Goal: Transaction & Acquisition: Purchase product/service

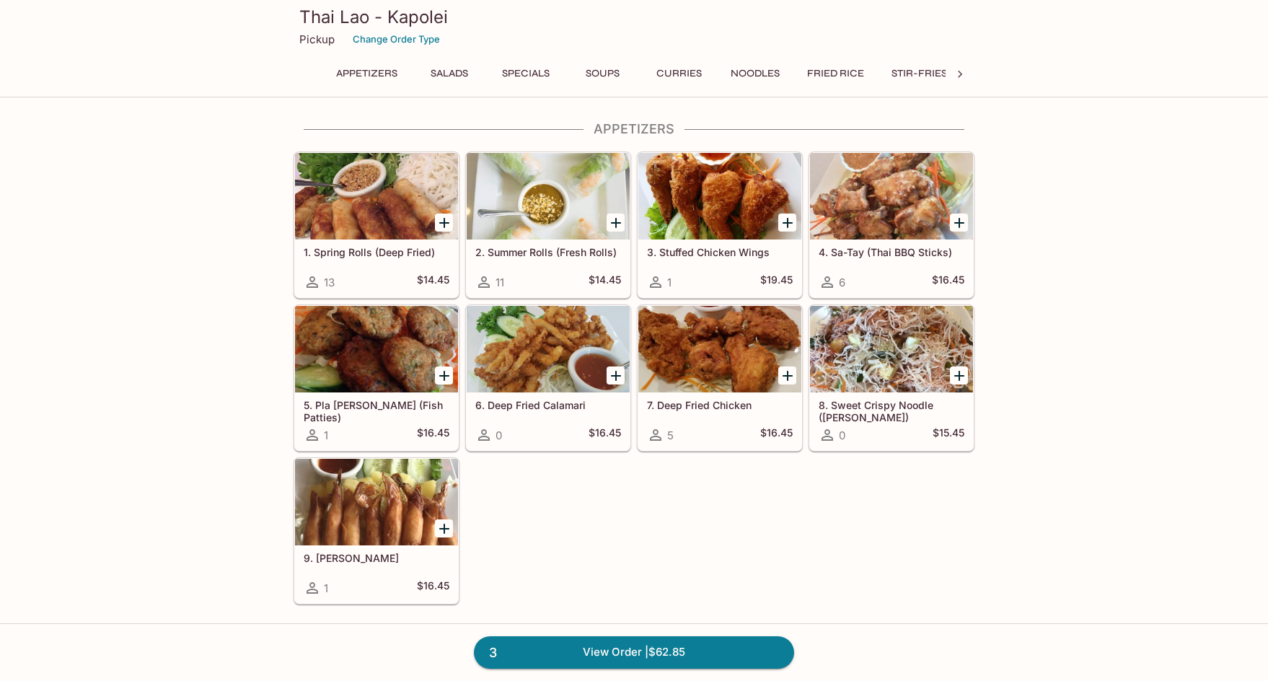
click at [690, 69] on button "Curries" at bounding box center [678, 73] width 65 height 20
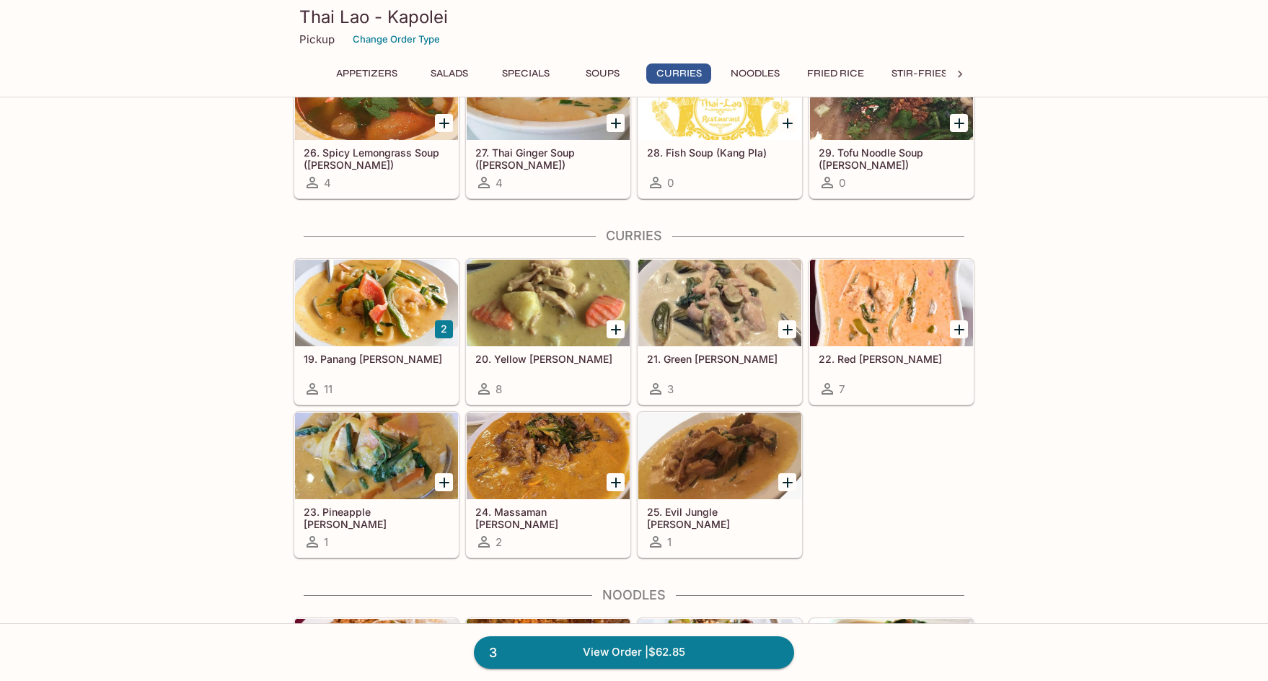
scroll to position [1895, 0]
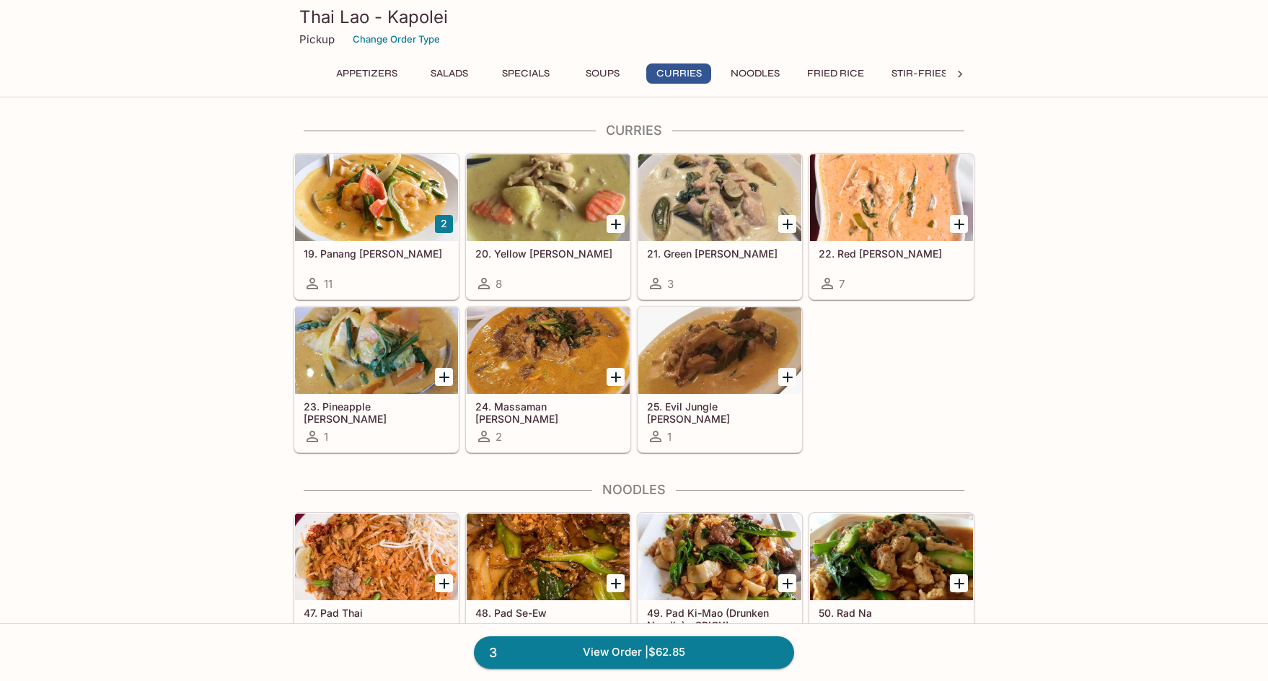
click at [381, 224] on div at bounding box center [376, 197] width 163 height 87
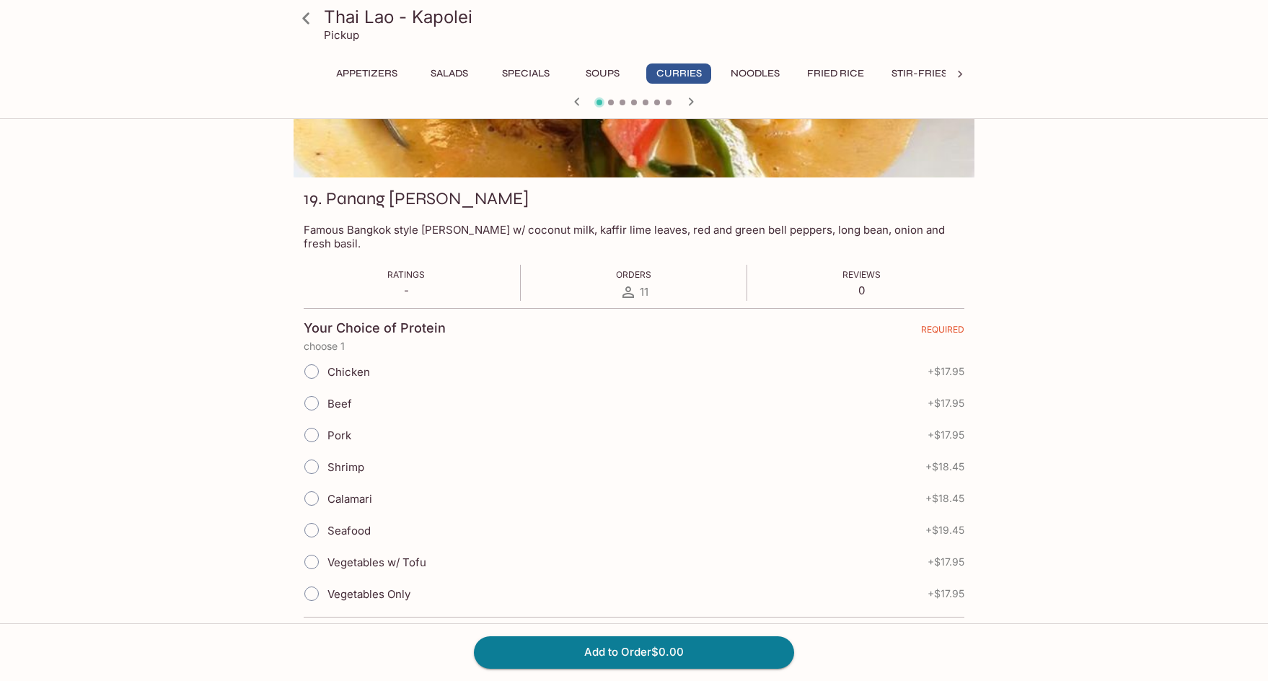
scroll to position [144, 0]
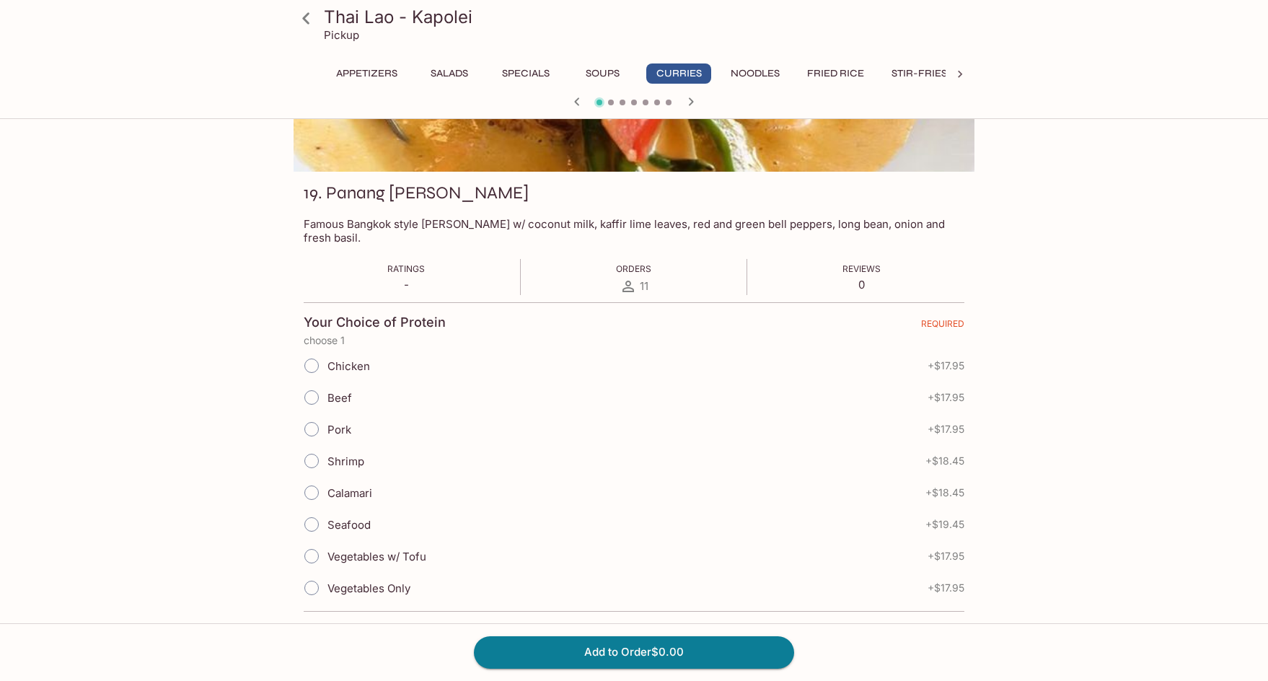
click at [307, 417] on input "Pork" at bounding box center [312, 429] width 30 height 30
radio input "true"
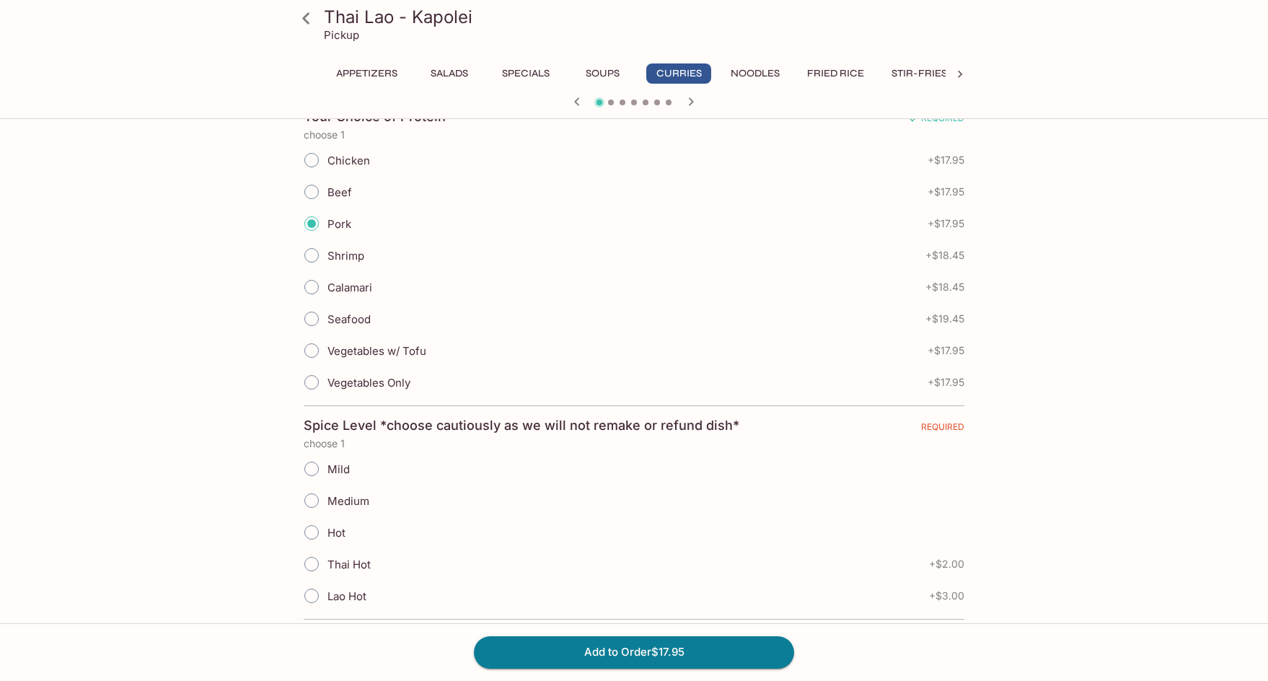
scroll to position [433, 0]
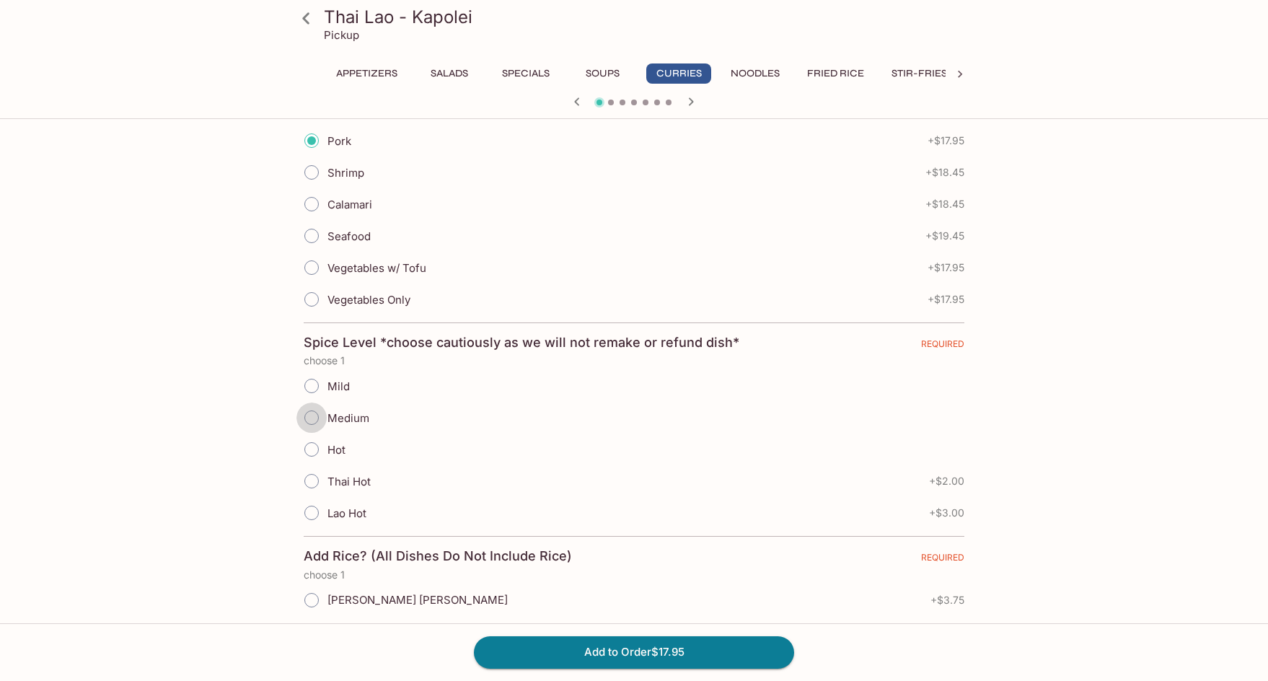
click at [309, 403] on input "Medium" at bounding box center [312, 418] width 30 height 30
radio input "true"
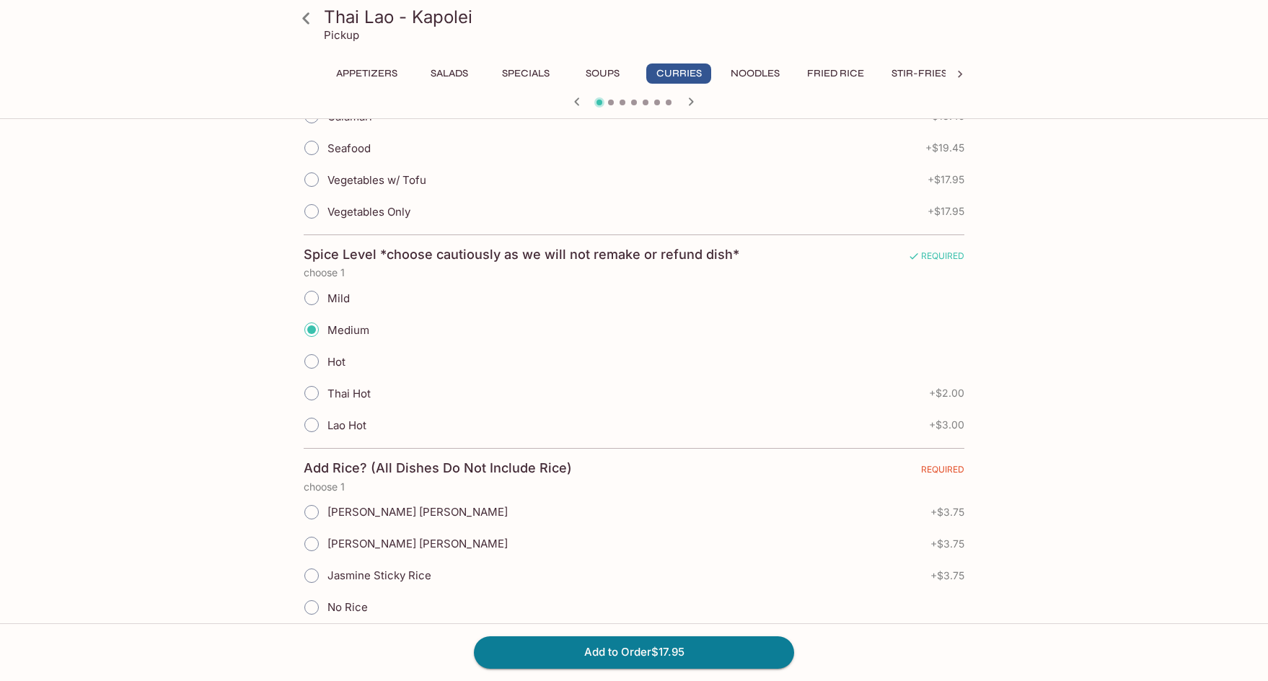
scroll to position [649, 0]
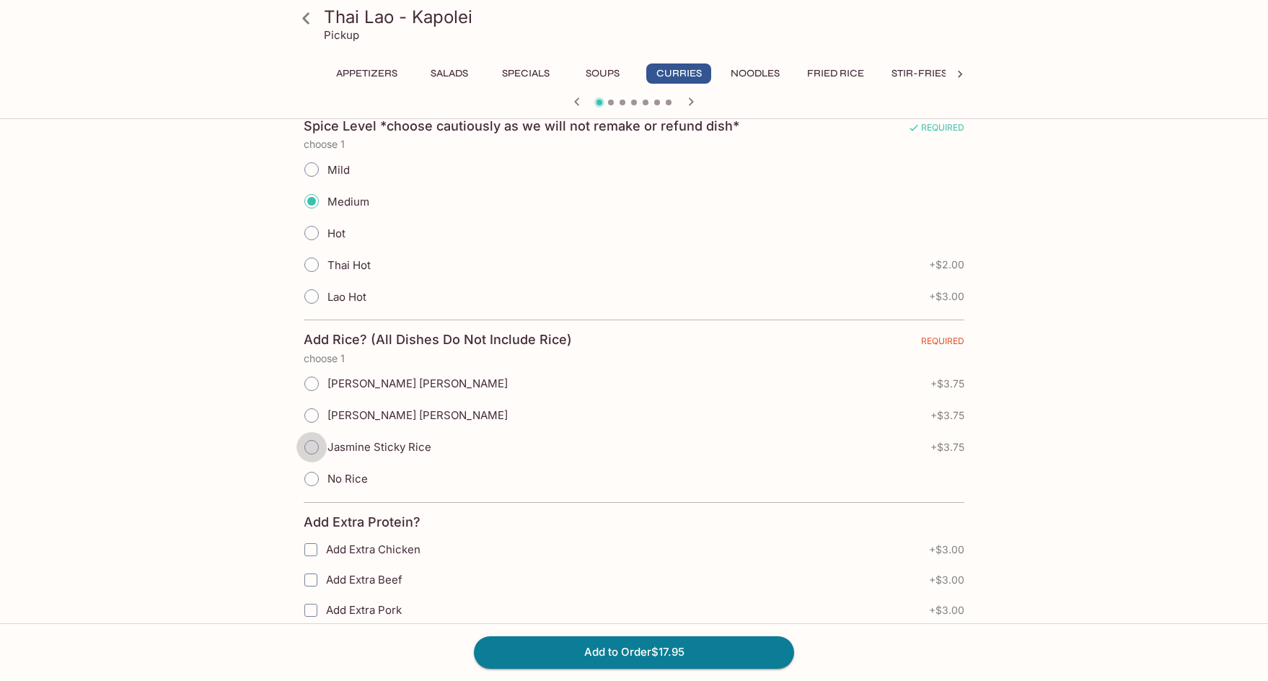
click at [312, 434] on input "Jasmine Sticky Rice" at bounding box center [312, 447] width 30 height 30
radio input "true"
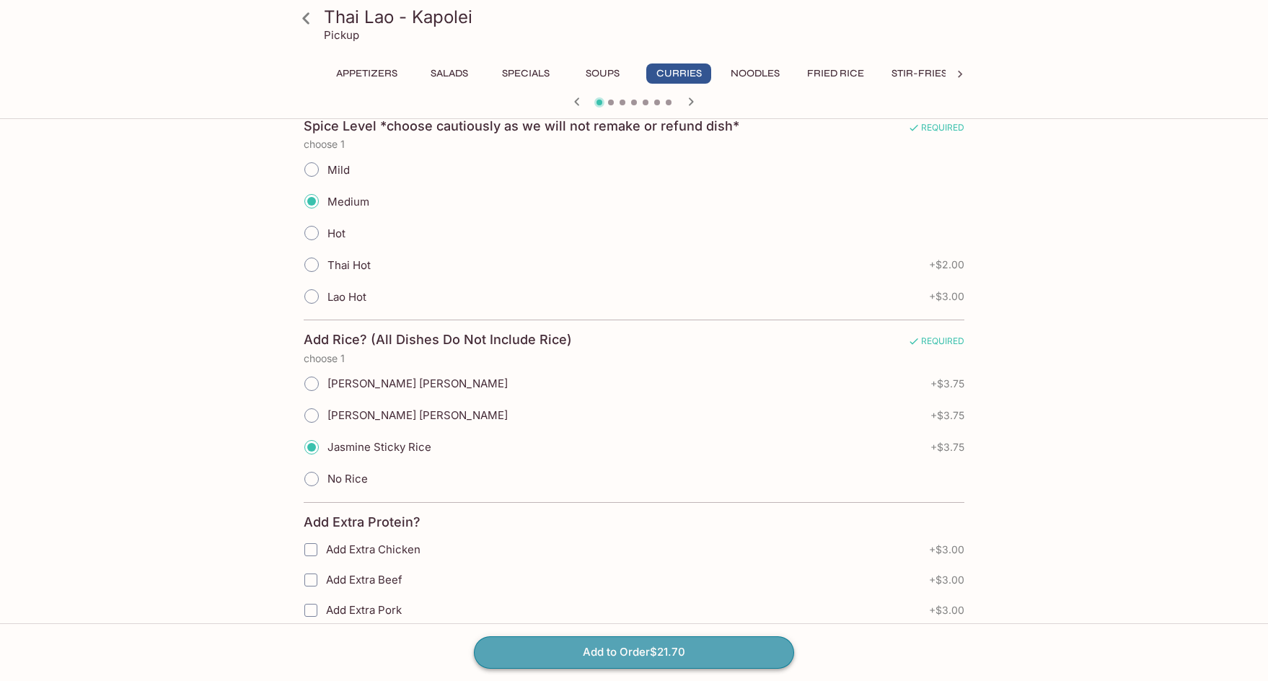
click at [588, 644] on button "Add to Order $21.70" at bounding box center [634, 652] width 320 height 32
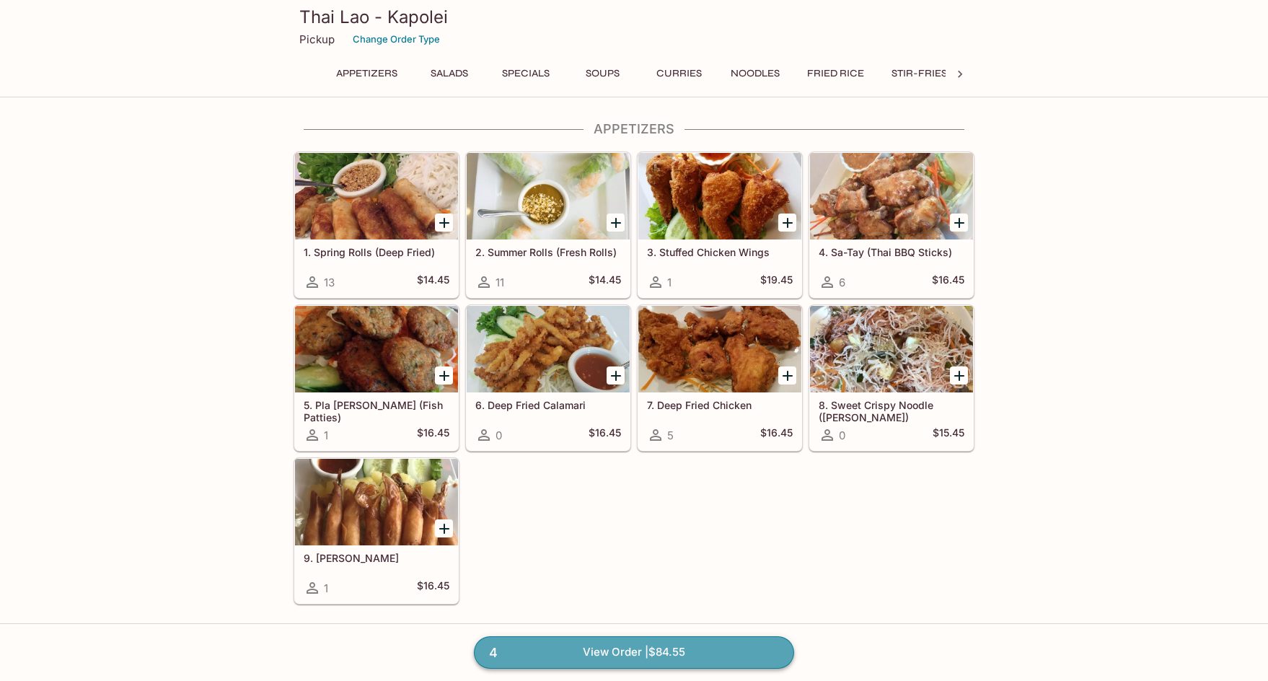
click at [749, 649] on link "4 View Order | $84.55" at bounding box center [634, 652] width 320 height 32
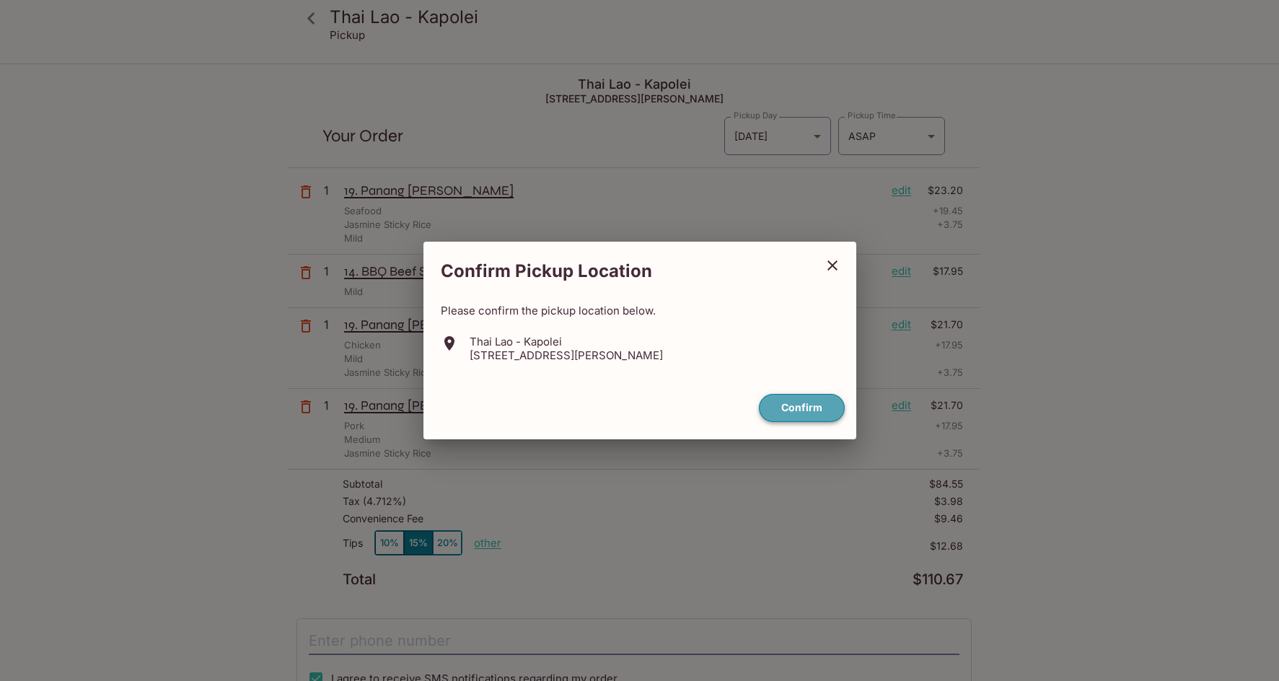
click at [815, 413] on button "Confirm" at bounding box center [802, 408] width 86 height 28
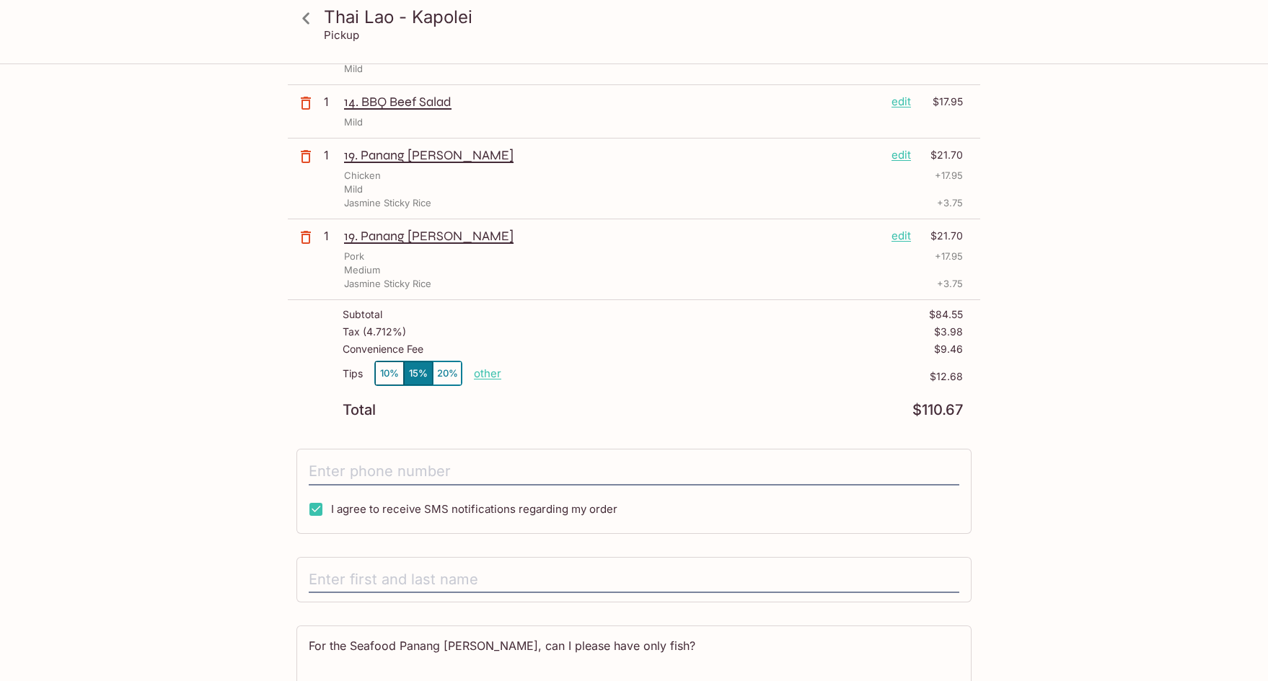
scroll to position [144, 0]
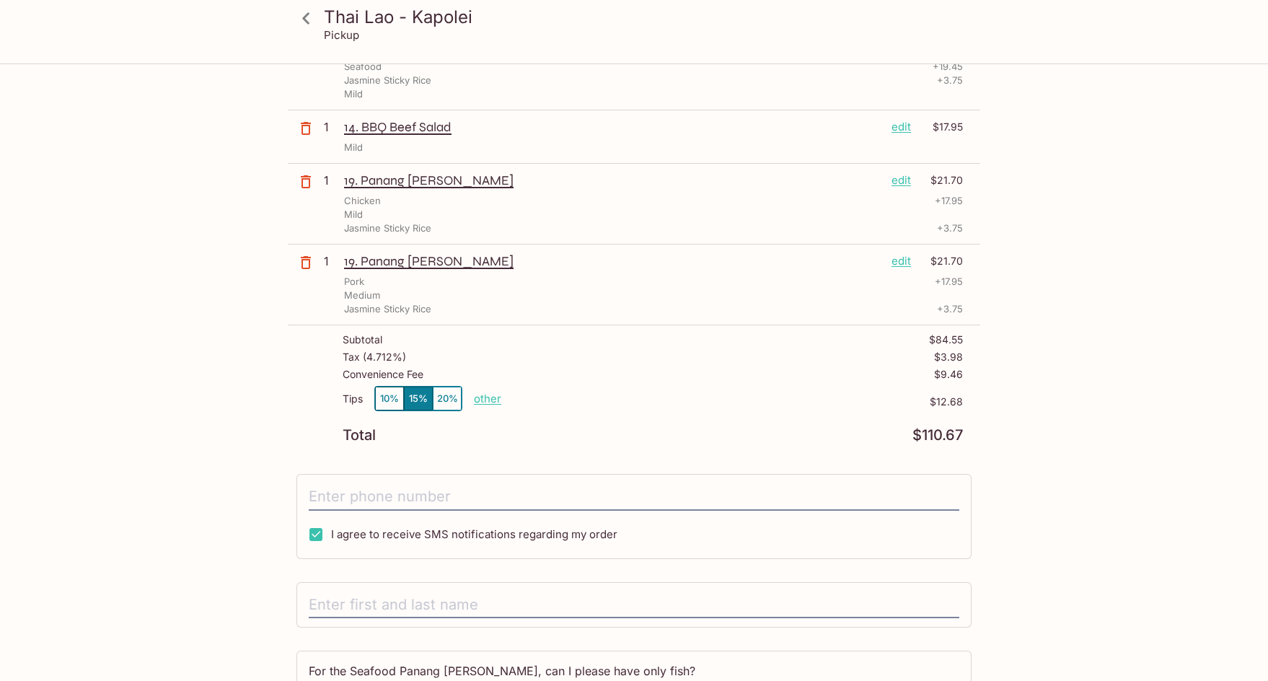
click at [493, 401] on p "other" at bounding box center [487, 399] width 27 height 14
drag, startPoint x: 559, startPoint y: 401, endPoint x: 594, endPoint y: 395, distance: 35.2
click at [594, 395] on input "12.68" at bounding box center [571, 399] width 46 height 16
type input "0.00"
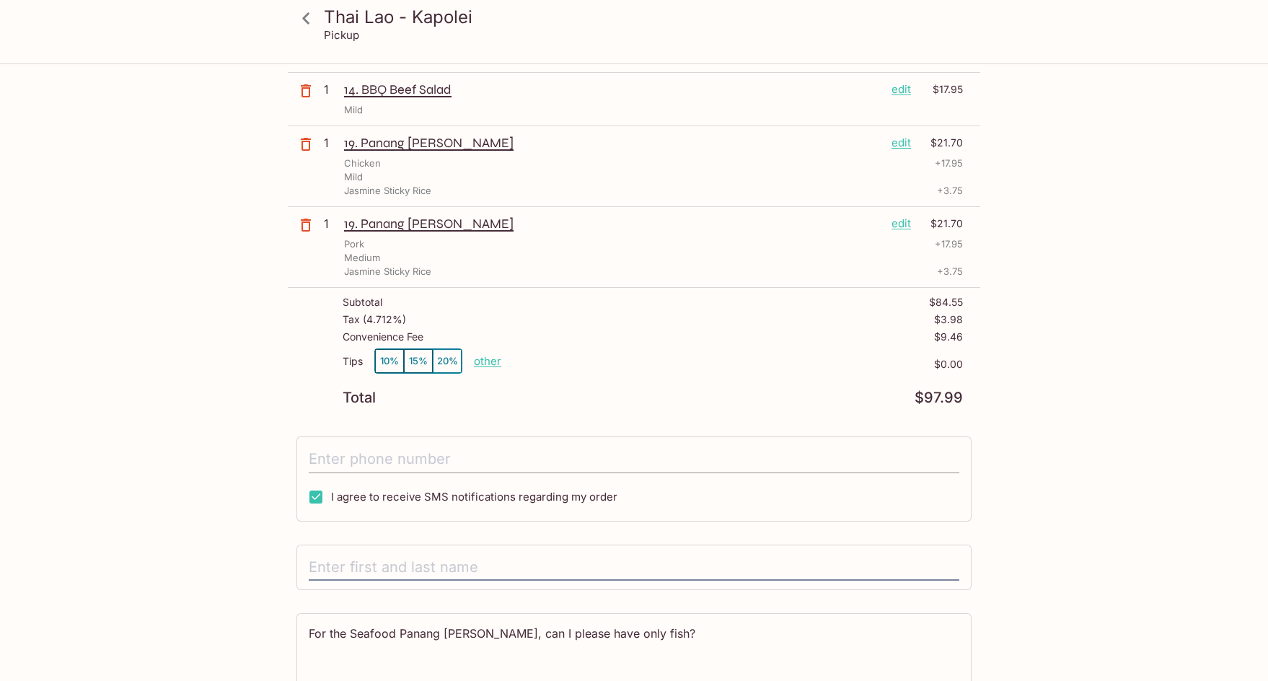
scroll to position [248, 0]
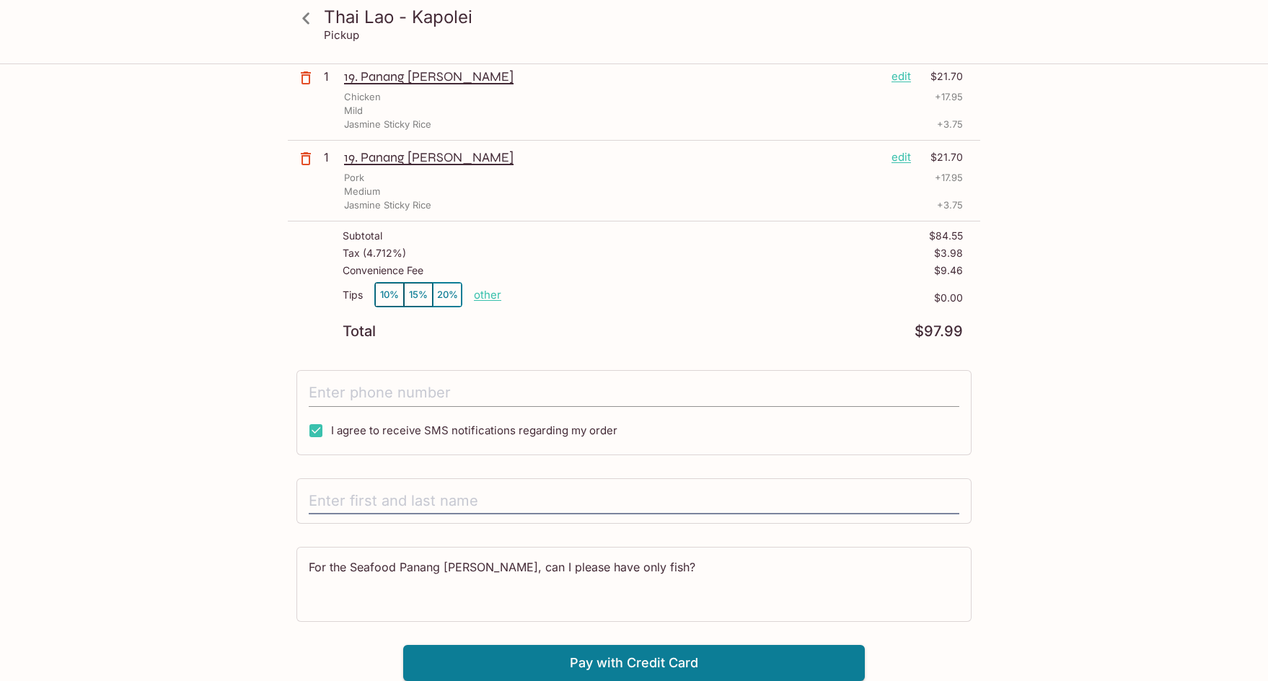
click at [406, 390] on input "tel" at bounding box center [634, 393] width 651 height 27
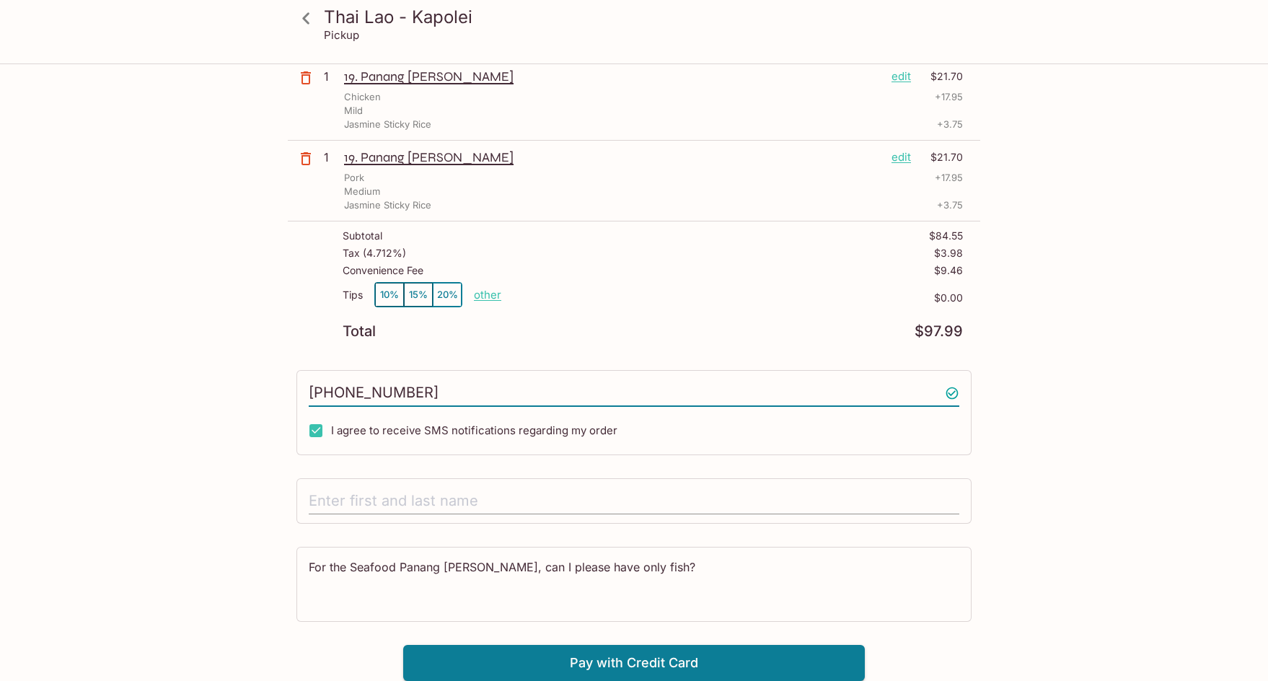
type input "[PHONE_NUMBER]"
click at [451, 503] on input "text" at bounding box center [634, 501] width 651 height 27
type input "'Ihilani [PERSON_NAME]"
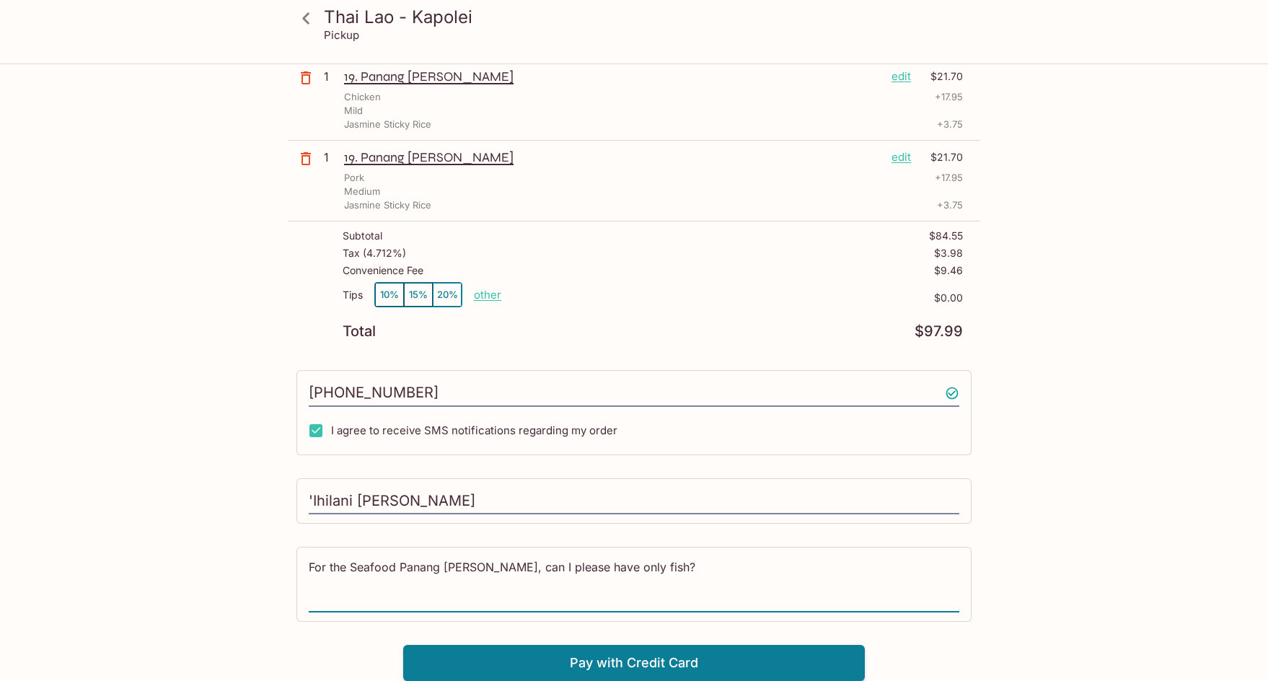
click at [624, 566] on textarea "For the Seafood Panang [PERSON_NAME], can I please have only fish?" at bounding box center [634, 584] width 651 height 50
click at [665, 562] on textarea "For the Seafood Panang [PERSON_NAME], can I please have only fish?" at bounding box center [634, 584] width 651 height 50
type textarea "For the Seafood Panang [PERSON_NAME], can I please have only fish? Please and t…"
click at [685, 659] on button "Pay with Credit Card" at bounding box center [634, 663] width 462 height 36
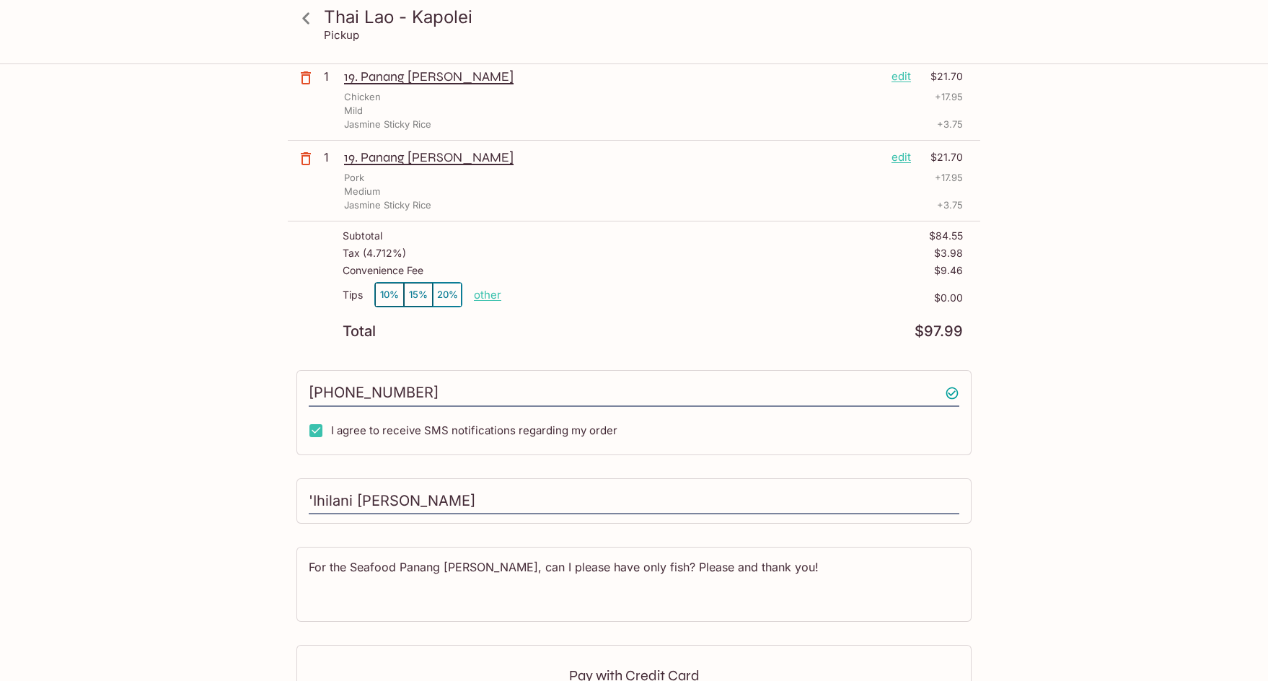
scroll to position [465, 0]
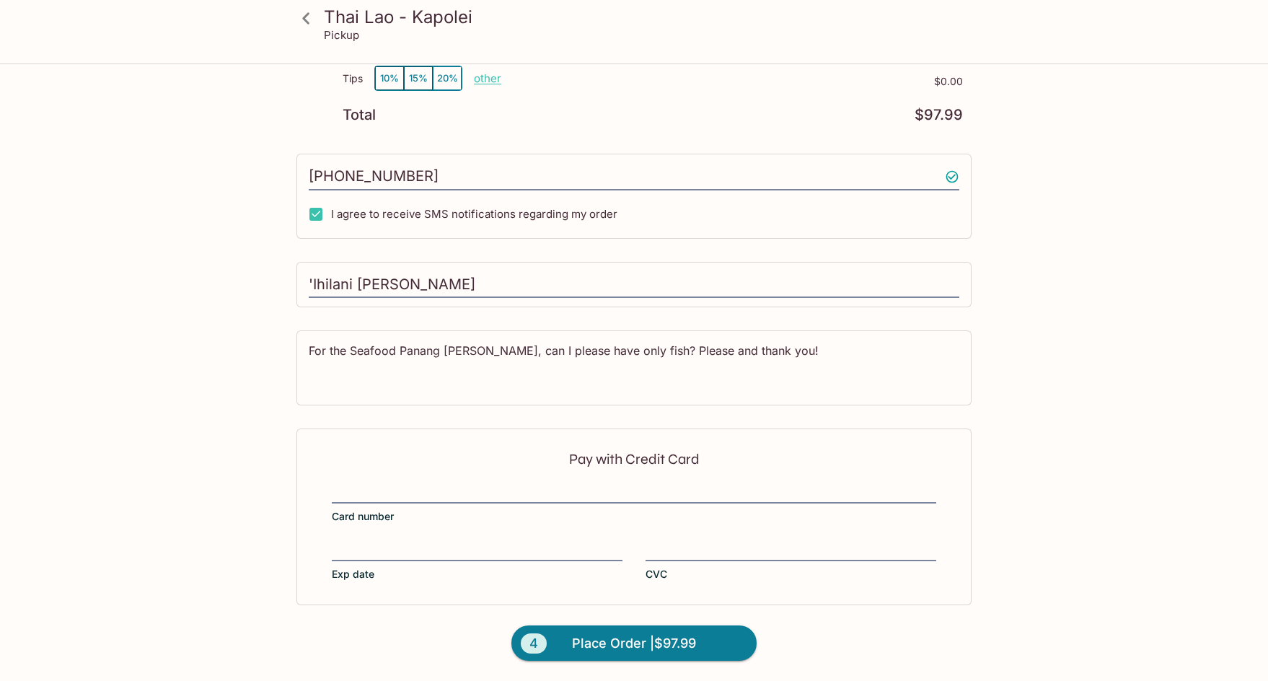
click at [400, 481] on div "Pay with Credit Card Card number Exp date CVC" at bounding box center [634, 517] width 675 height 176
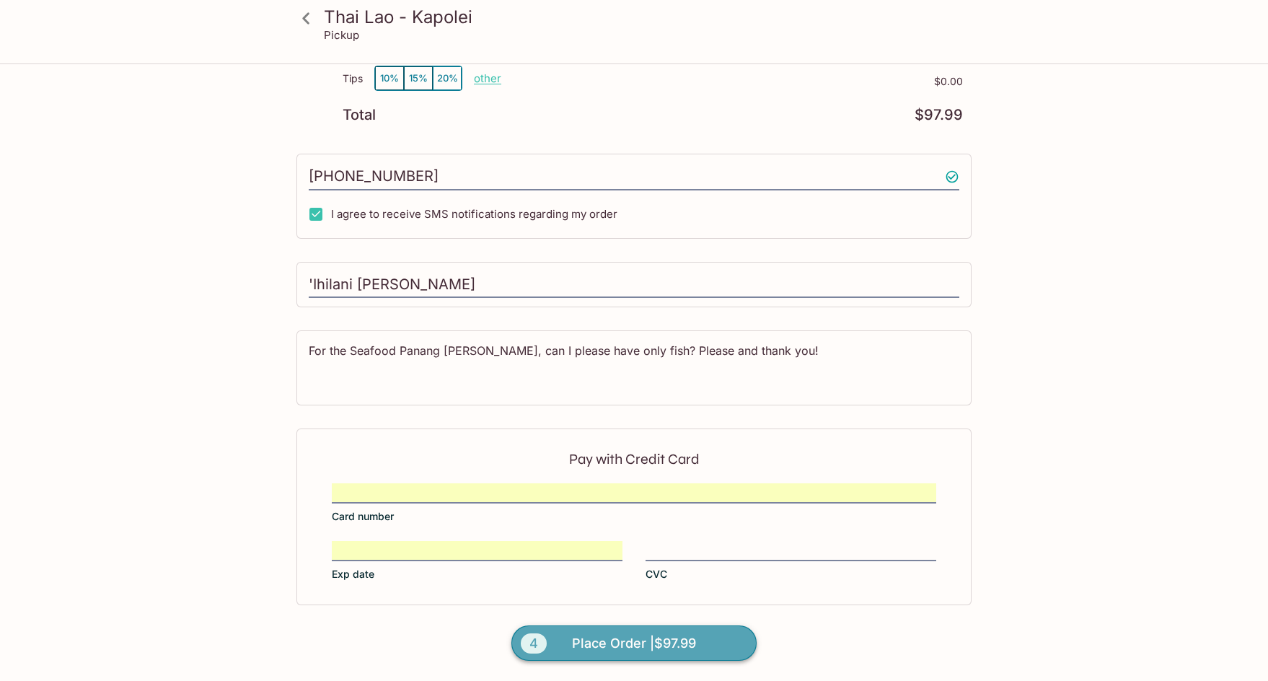
click at [682, 654] on span "Place Order | $97.99" at bounding box center [634, 643] width 124 height 23
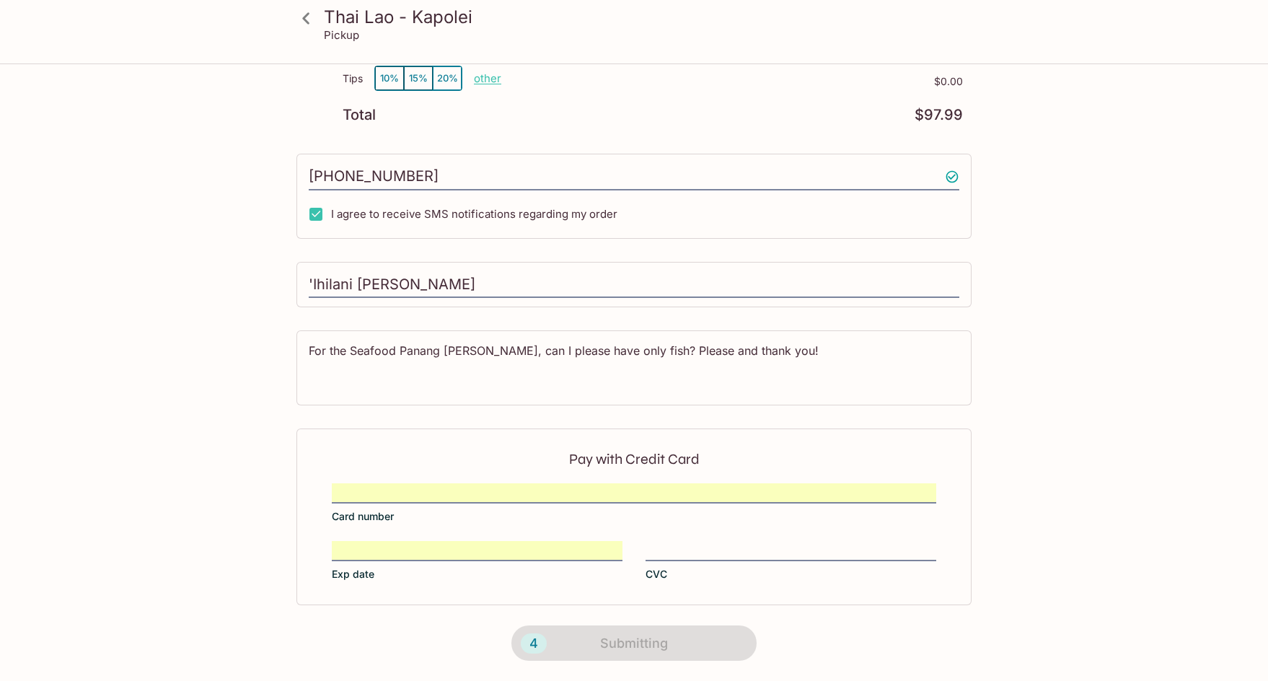
scroll to position [157, 0]
